Goal: Find specific page/section: Find specific page/section

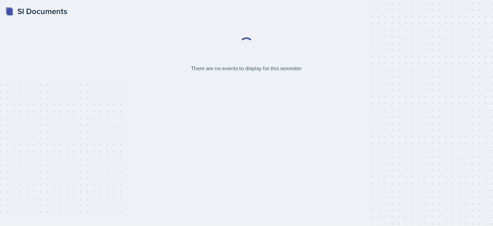
select select "2bed604d-1099-4043-b1bc-2365e8740244"
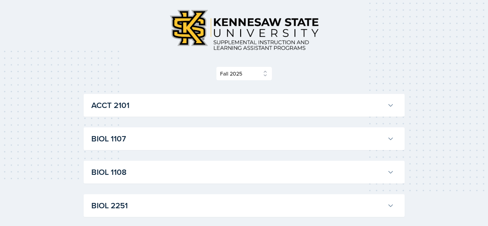
scroll to position [100, 0]
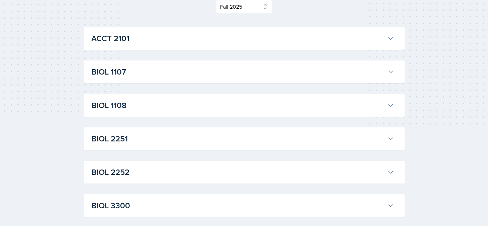
click at [177, 45] on button "ACCT 2101" at bounding box center [242, 38] width 305 height 15
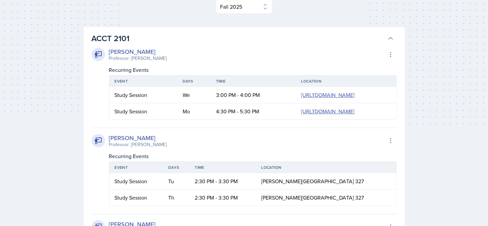
drag, startPoint x: 176, startPoint y: 37, endPoint x: 363, endPoint y: 25, distance: 187.0
click at [179, 37] on h3 "ACCT 2101" at bounding box center [238, 38] width 293 height 12
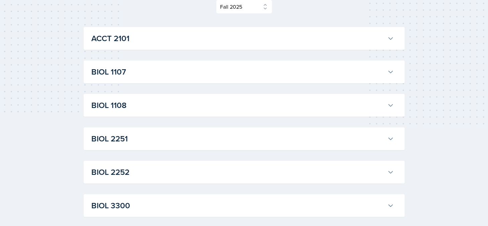
scroll to position [134, 0]
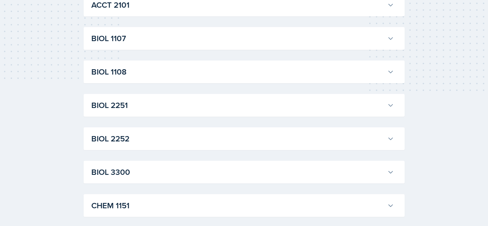
click at [155, 31] on button "BIOL 1107" at bounding box center [242, 38] width 305 height 15
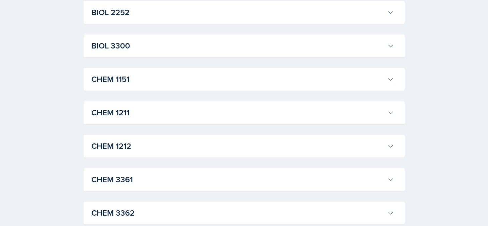
scroll to position [1772, 0]
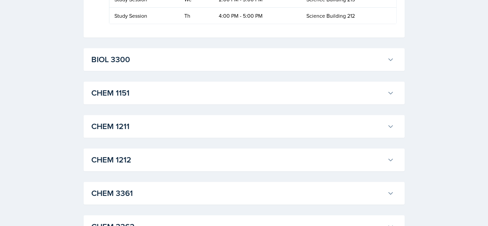
scroll to position [1906, 0]
